Goal: Task Accomplishment & Management: Complete application form

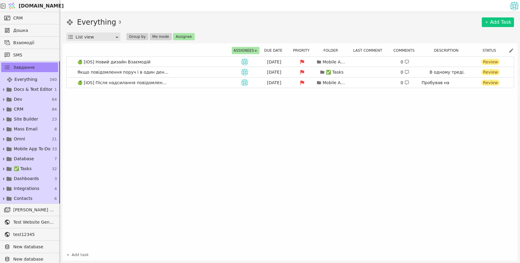
click at [420, 29] on div "Everything 3 Add Task List view Group by Me mode Assignee" at bounding box center [290, 29] width 448 height 24
click at [483, 22] on link "Add Task" at bounding box center [497, 22] width 32 height 10
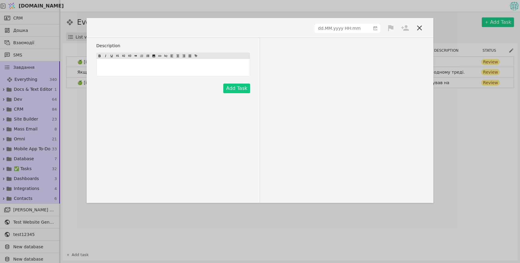
click at [183, 67] on p "﻿" at bounding box center [173, 67] width 151 height 6
click at [419, 28] on icon at bounding box center [419, 27] width 5 height 5
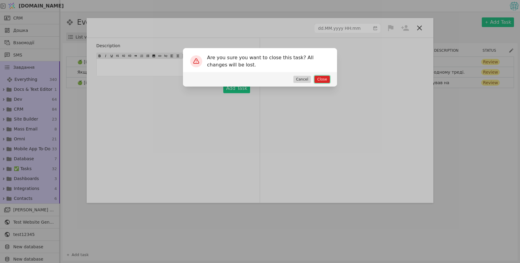
click at [320, 80] on button "Close" at bounding box center [321, 79] width 15 height 7
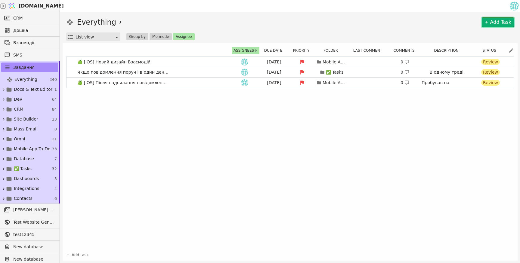
click at [491, 22] on link "Add Task" at bounding box center [497, 22] width 32 height 10
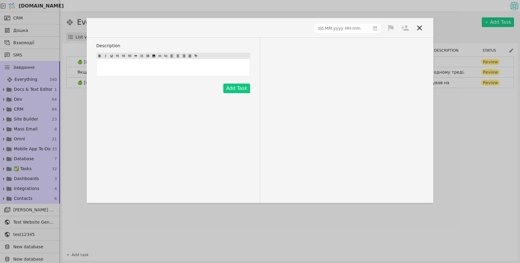
click at [418, 30] on icon at bounding box center [419, 28] width 8 height 8
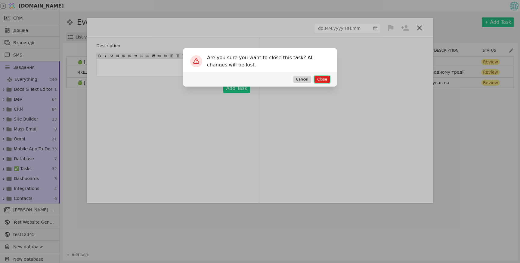
click at [327, 78] on button "Close" at bounding box center [321, 79] width 15 height 7
